Goal: Go to known website: Access a specific website the user already knows

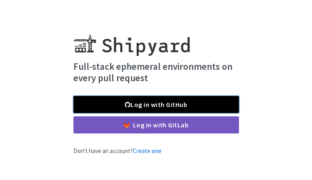
click at [208, 104] on link "Log in with GitHub" at bounding box center [155, 104] width 165 height 17
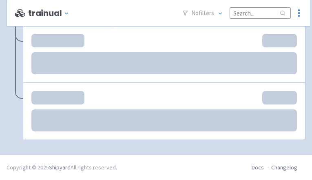
scroll to position [744, 0]
